Goal: Task Accomplishment & Management: Use online tool/utility

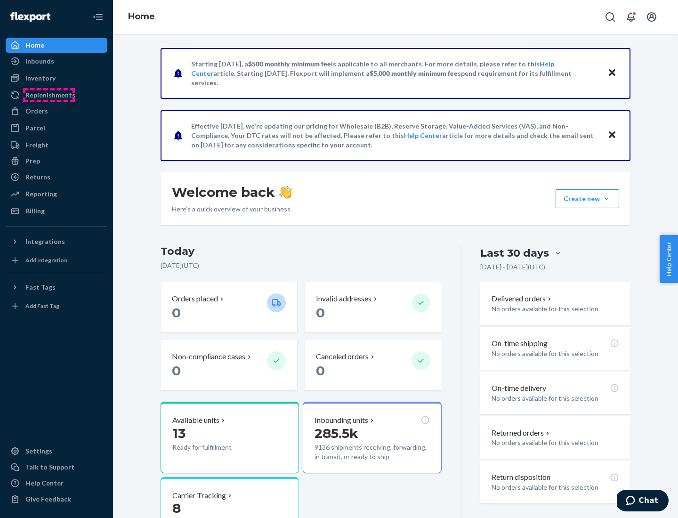
click at [49, 95] on div "Replenishments" at bounding box center [50, 94] width 50 height 9
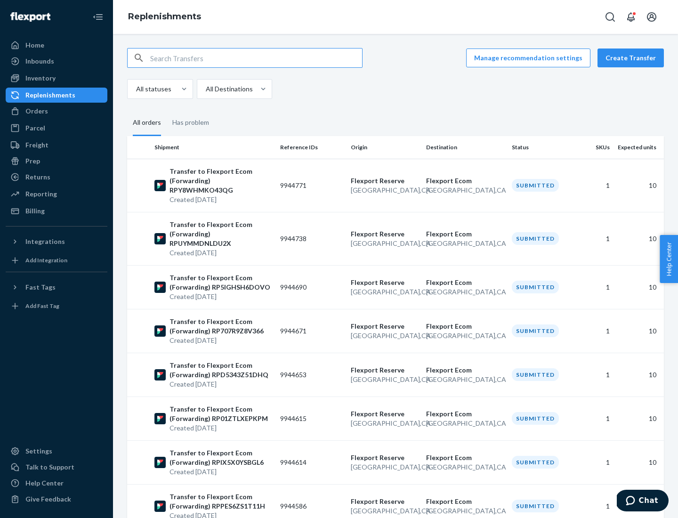
click at [632, 58] on button "Create Transfer" at bounding box center [630, 57] width 66 height 19
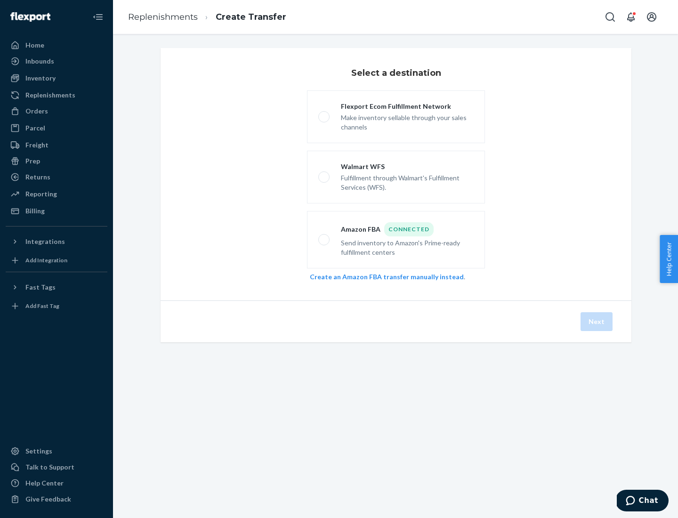
click at [407, 106] on div "Flexport Ecom Fulfillment Network" at bounding box center [407, 106] width 133 height 9
click at [324, 114] on input "Flexport Ecom Fulfillment Network Make inventory sellable through your sales ch…" at bounding box center [321, 117] width 6 height 6
radio input "true"
click at [597, 321] on button "Next" at bounding box center [596, 321] width 32 height 19
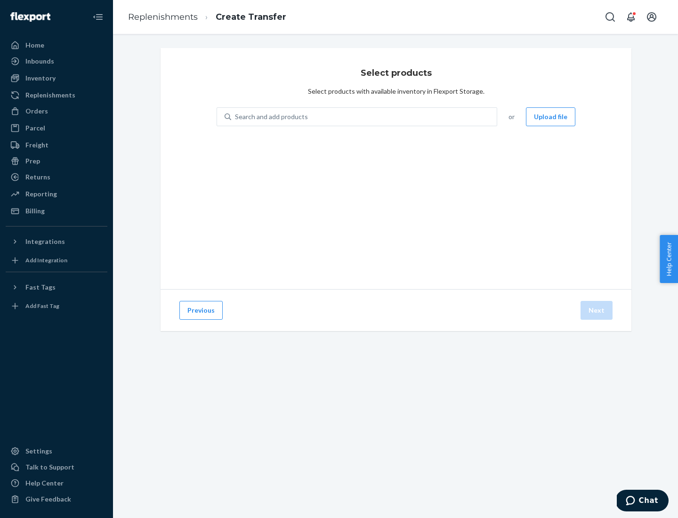
click at [551, 117] on button "Upload file" at bounding box center [550, 116] width 49 height 19
